Goal: Communication & Community: Answer question/provide support

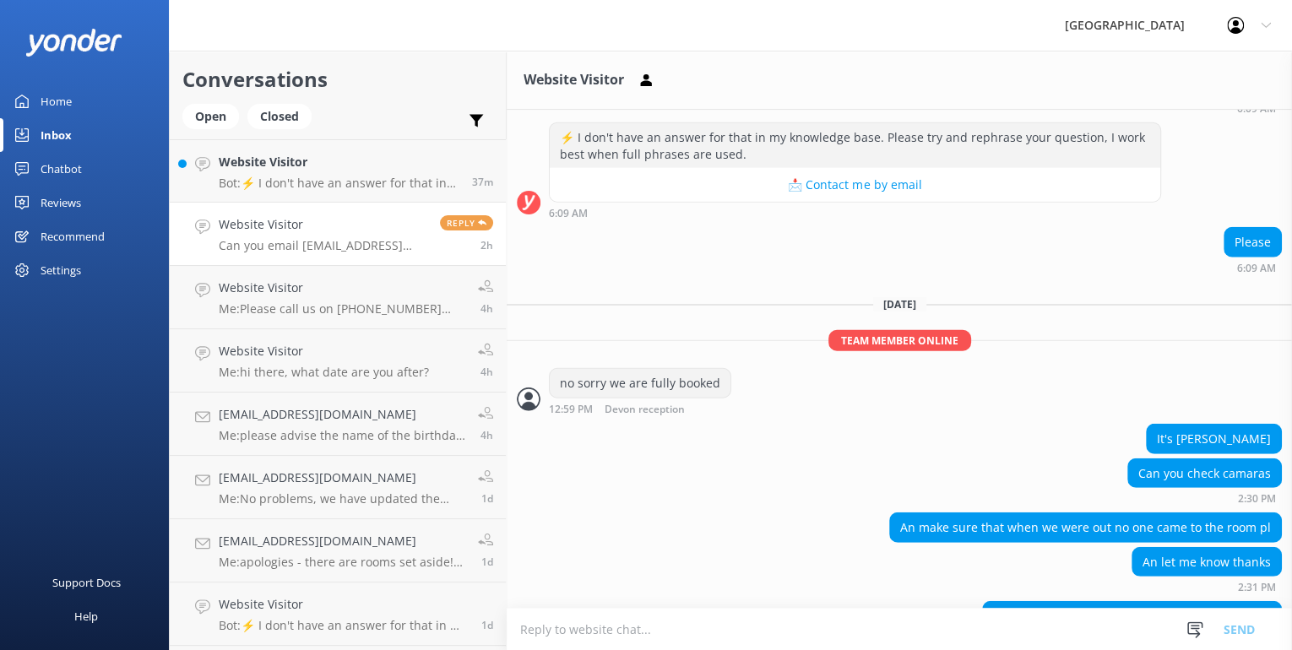
scroll to position [2236, 0]
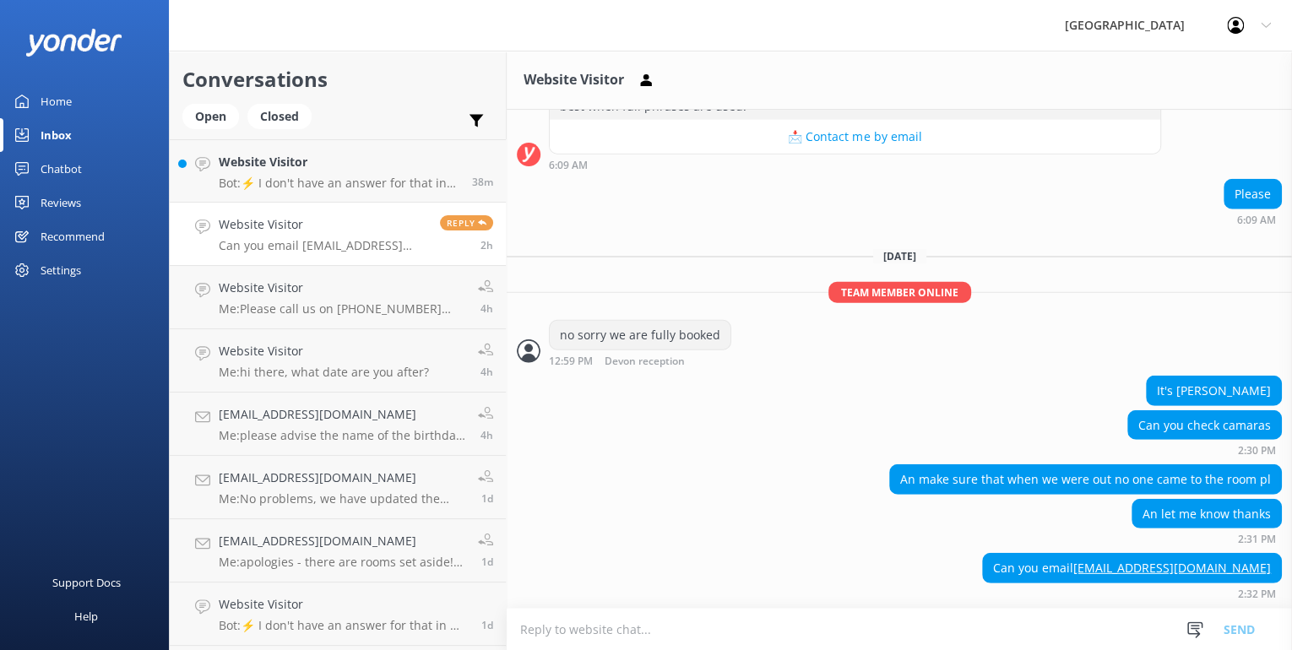
drag, startPoint x: 1199, startPoint y: 387, endPoint x: 1215, endPoint y: 387, distance: 16.0
click at [1199, 387] on div "It's [PERSON_NAME]" at bounding box center [1213, 391] width 134 height 29
click at [1227, 387] on div "It's [PERSON_NAME]" at bounding box center [1213, 391] width 134 height 29
copy div "simmer"
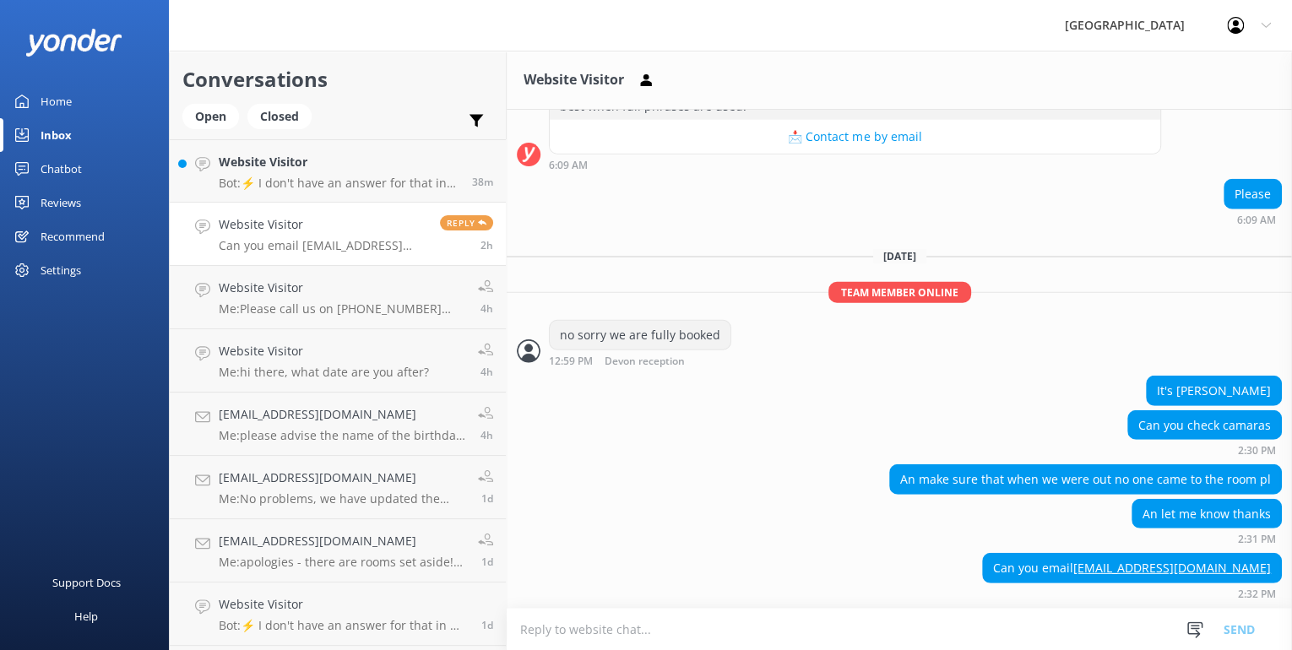
click at [919, 532] on div "An let me know thanks 2:31 PM" at bounding box center [899, 522] width 785 height 46
